Goal: Task Accomplishment & Management: Use online tool/utility

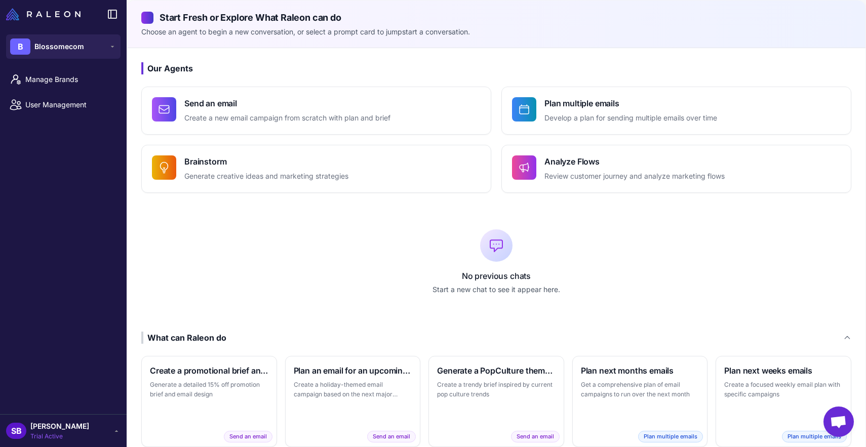
scroll to position [126, 0]
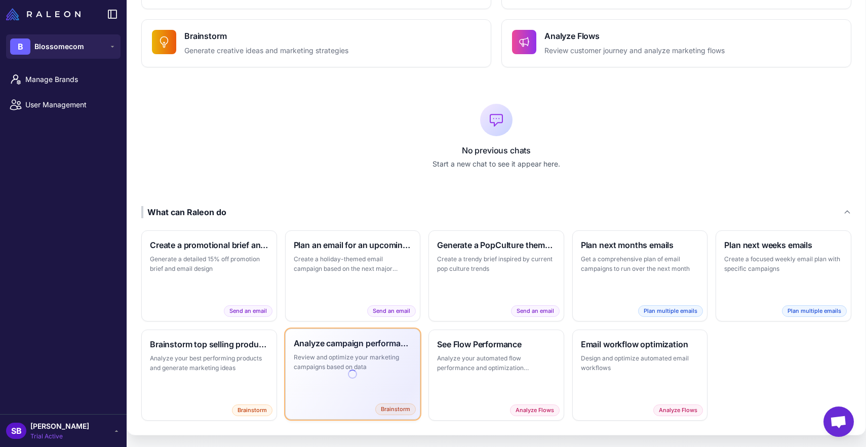
click at [344, 386] on div "Analyze campaign performance Review and optimize your marketing campaigns based…" at bounding box center [353, 374] width 135 height 90
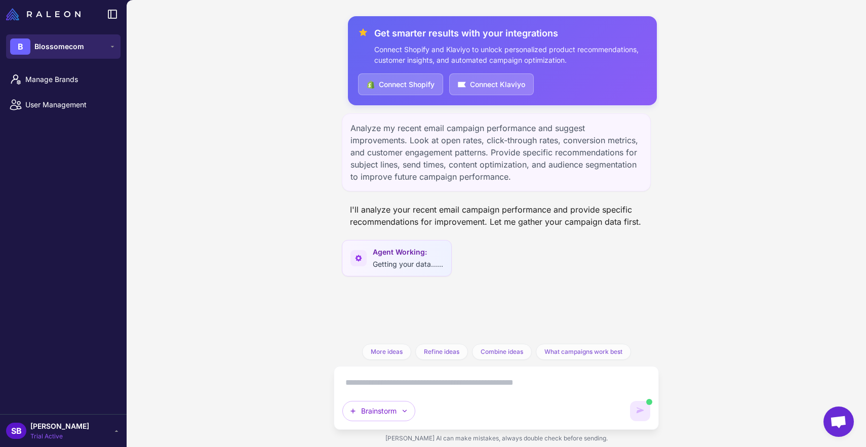
click at [109, 47] on icon at bounding box center [112, 47] width 8 height 8
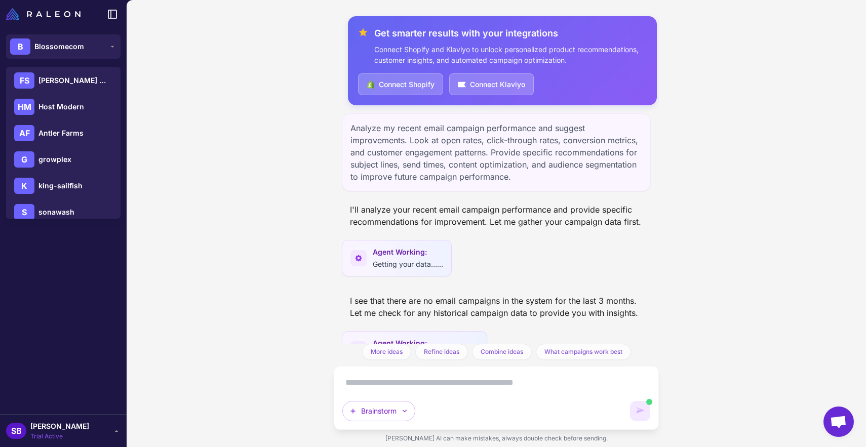
scroll to position [38, 0]
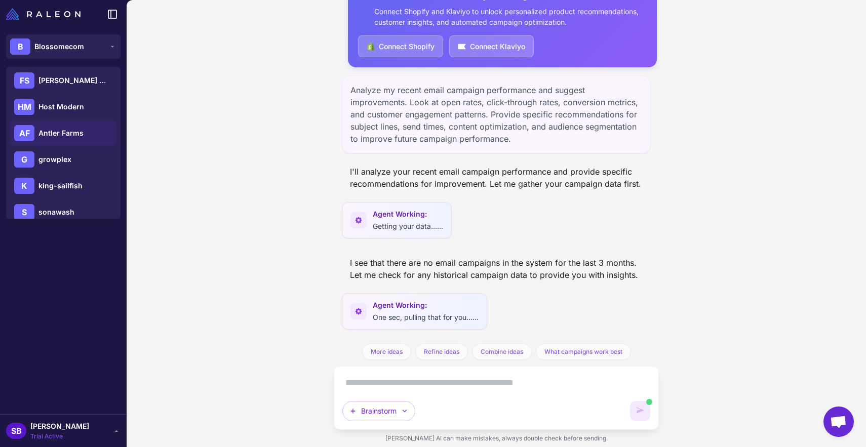
click at [76, 135] on span "Antler Farms" at bounding box center [61, 133] width 45 height 11
